Goal: Obtain resource: Download file/media

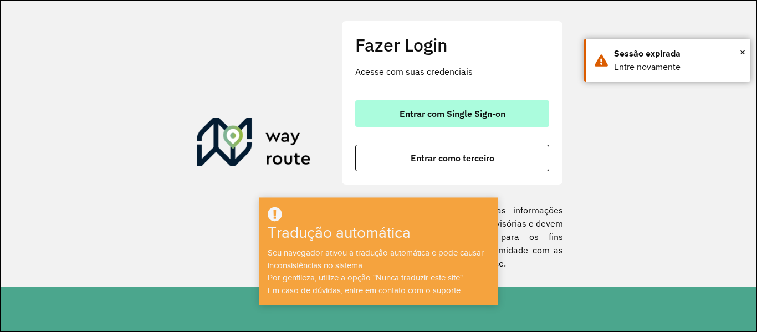
click at [440, 119] on font "Entrar com Single Sign-on" at bounding box center [452, 113] width 106 height 11
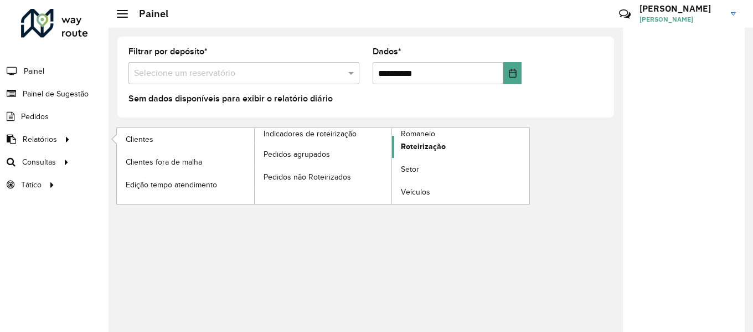
click at [432, 145] on font "Roteirização" at bounding box center [423, 146] width 45 height 9
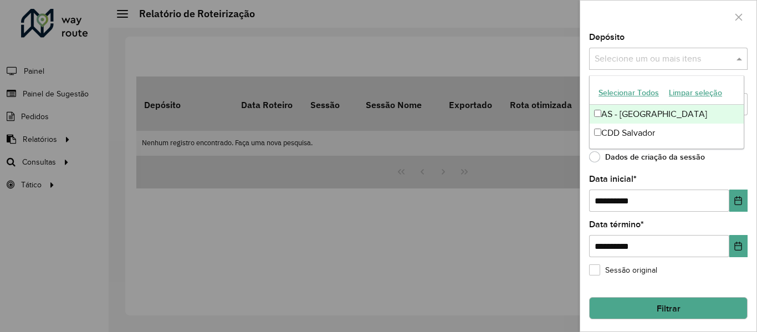
click at [667, 61] on input "text" at bounding box center [662, 59] width 142 height 13
click at [620, 89] on font "Selecionar todos" at bounding box center [627, 93] width 58 height 9
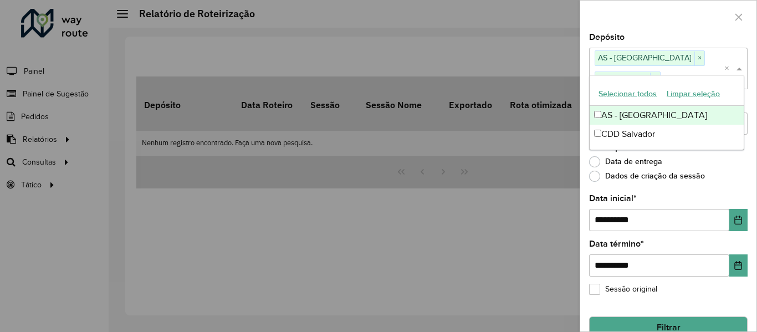
click at [629, 18] on div at bounding box center [668, 17] width 176 height 33
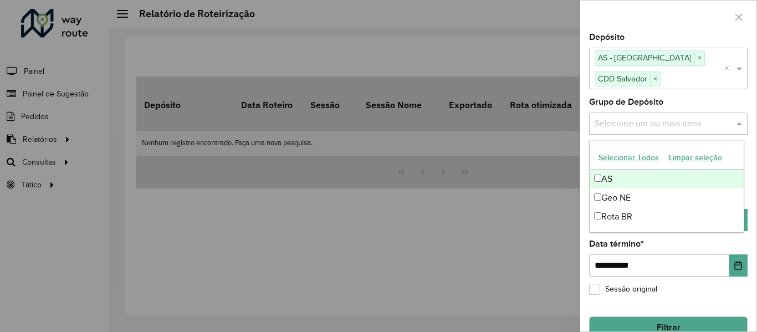
click at [655, 123] on input "text" at bounding box center [662, 123] width 142 height 13
click at [624, 157] on font "Selecionar todos" at bounding box center [627, 157] width 58 height 9
click at [634, 17] on div at bounding box center [668, 17] width 176 height 33
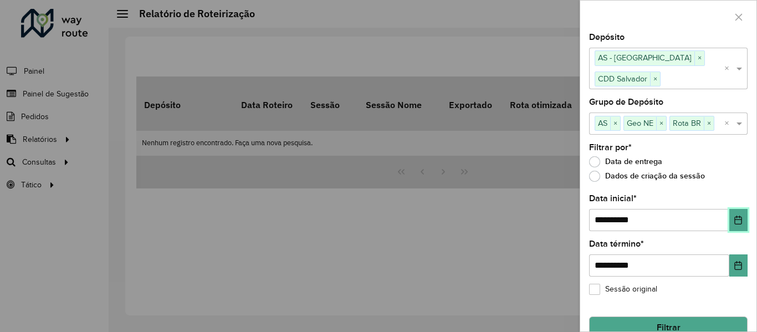
click at [733, 220] on icon "Escolha a data" at bounding box center [737, 219] width 9 height 9
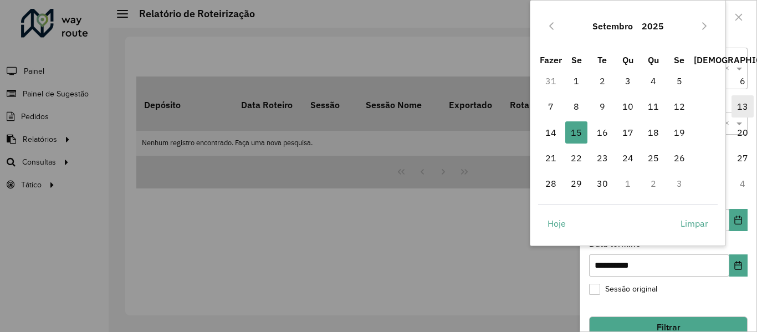
click at [737, 104] on font "13" at bounding box center [742, 106] width 11 height 11
type input "**********"
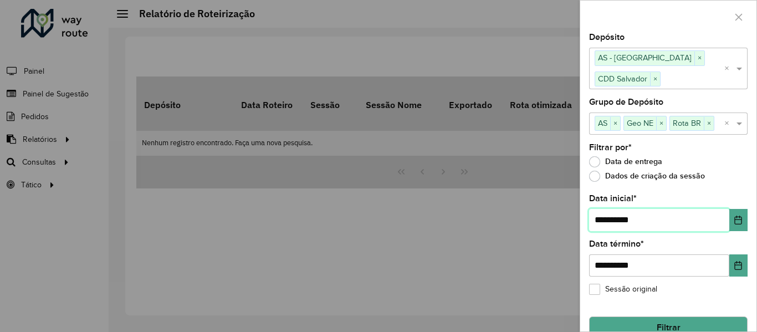
scroll to position [20, 0]
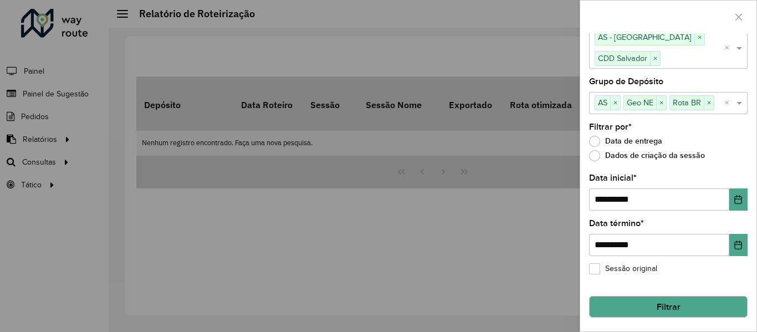
click at [650, 307] on button "Filtrar" at bounding box center [668, 307] width 158 height 22
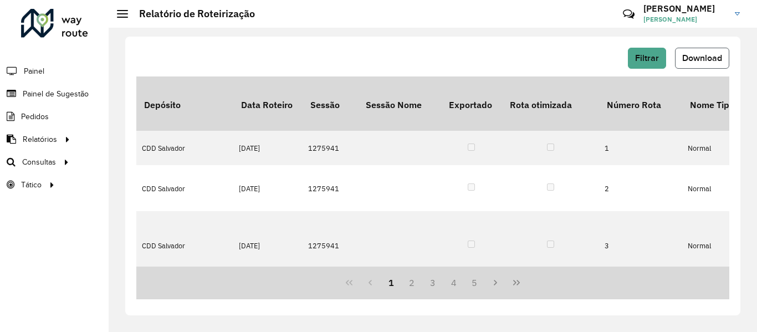
click at [696, 55] on font "Download" at bounding box center [702, 57] width 40 height 9
